Goal: Task Accomplishment & Management: Use online tool/utility

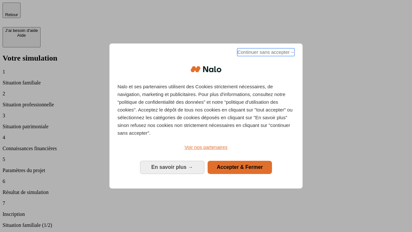
click at [265, 53] on span "Continuer sans accepter →" at bounding box center [265, 52] width 57 height 8
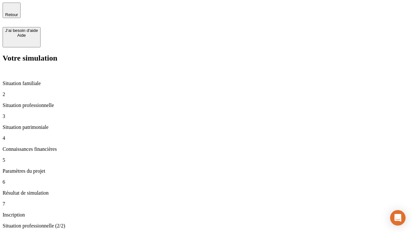
type input "30 000"
type input "1 000"
